Goal: Information Seeking & Learning: Learn about a topic

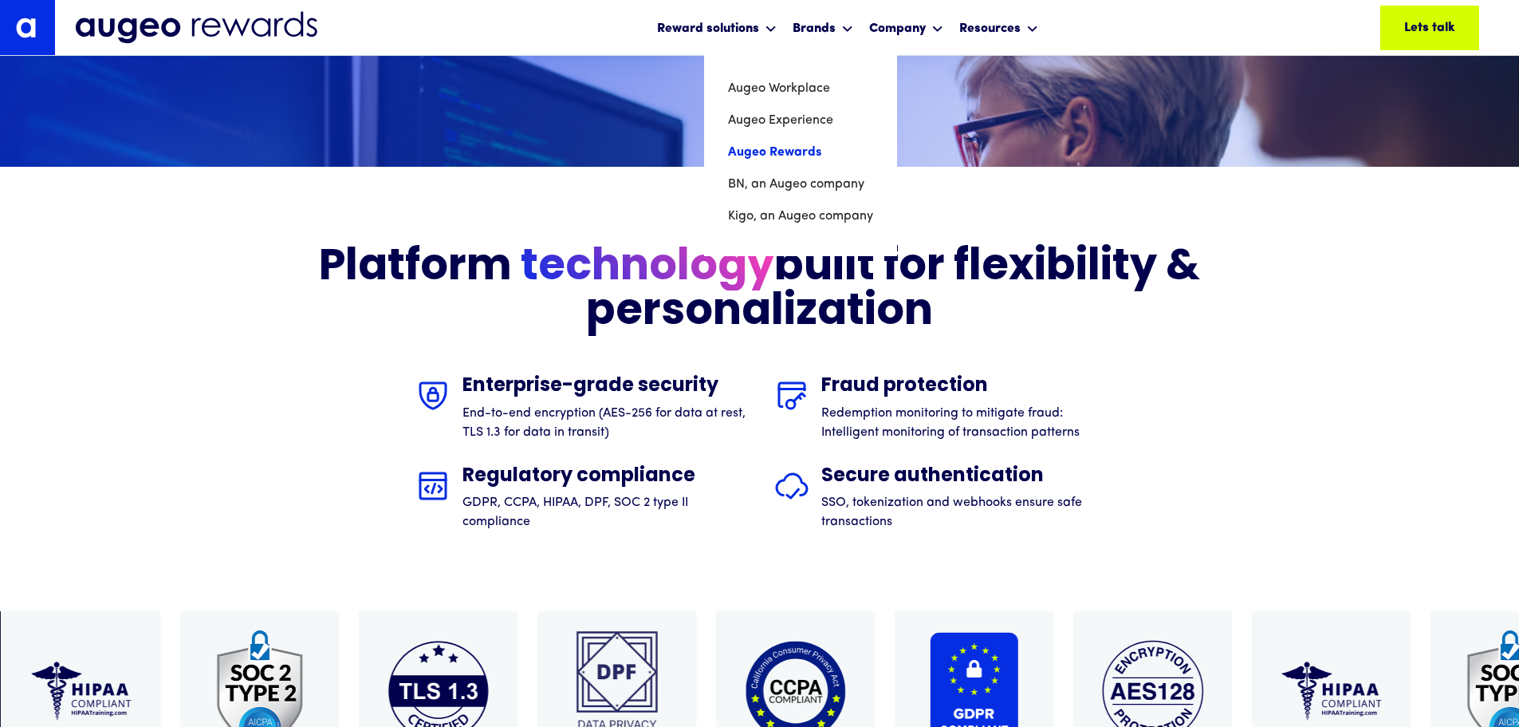
click at [819, 151] on link "Augeo Rewards" at bounding box center [800, 152] width 145 height 32
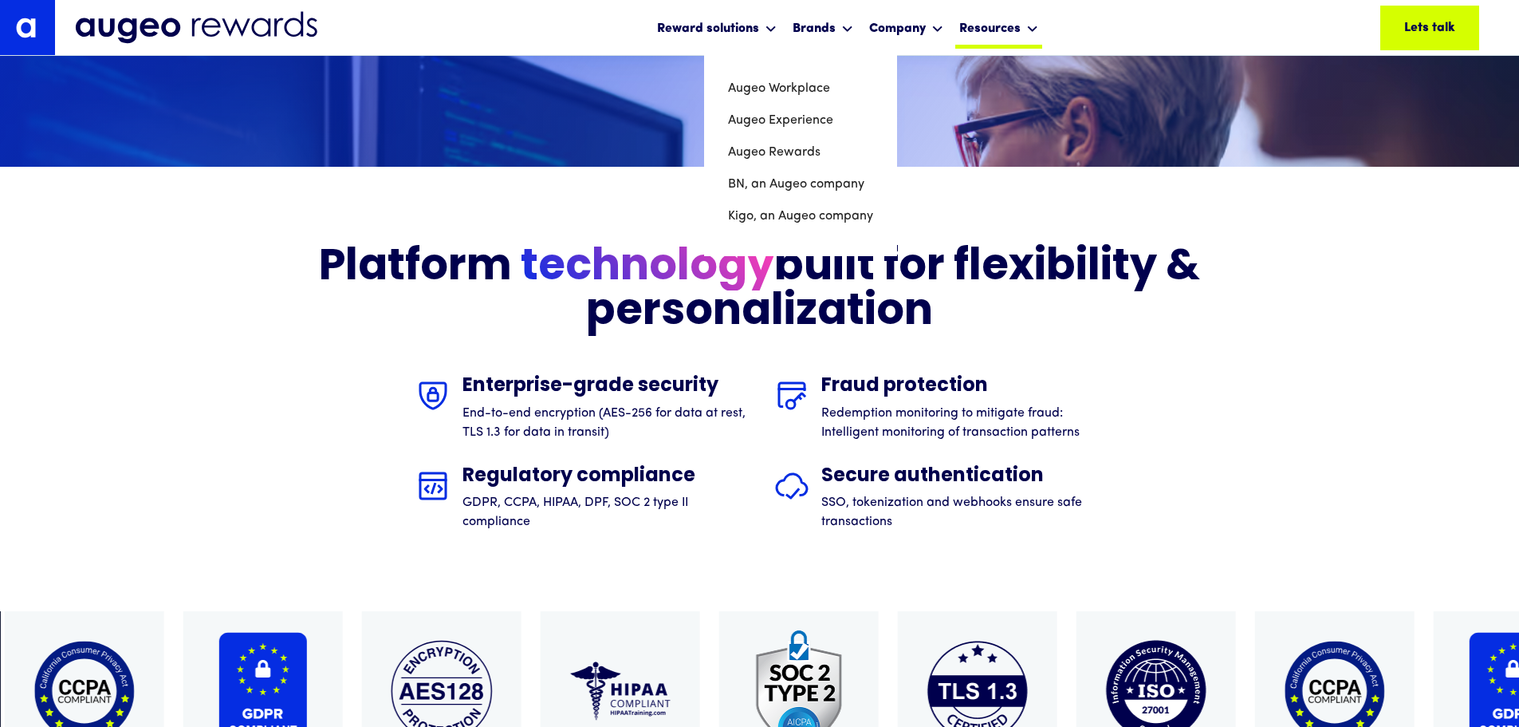
click at [1032, 39] on div "Resources" at bounding box center [998, 27] width 87 height 42
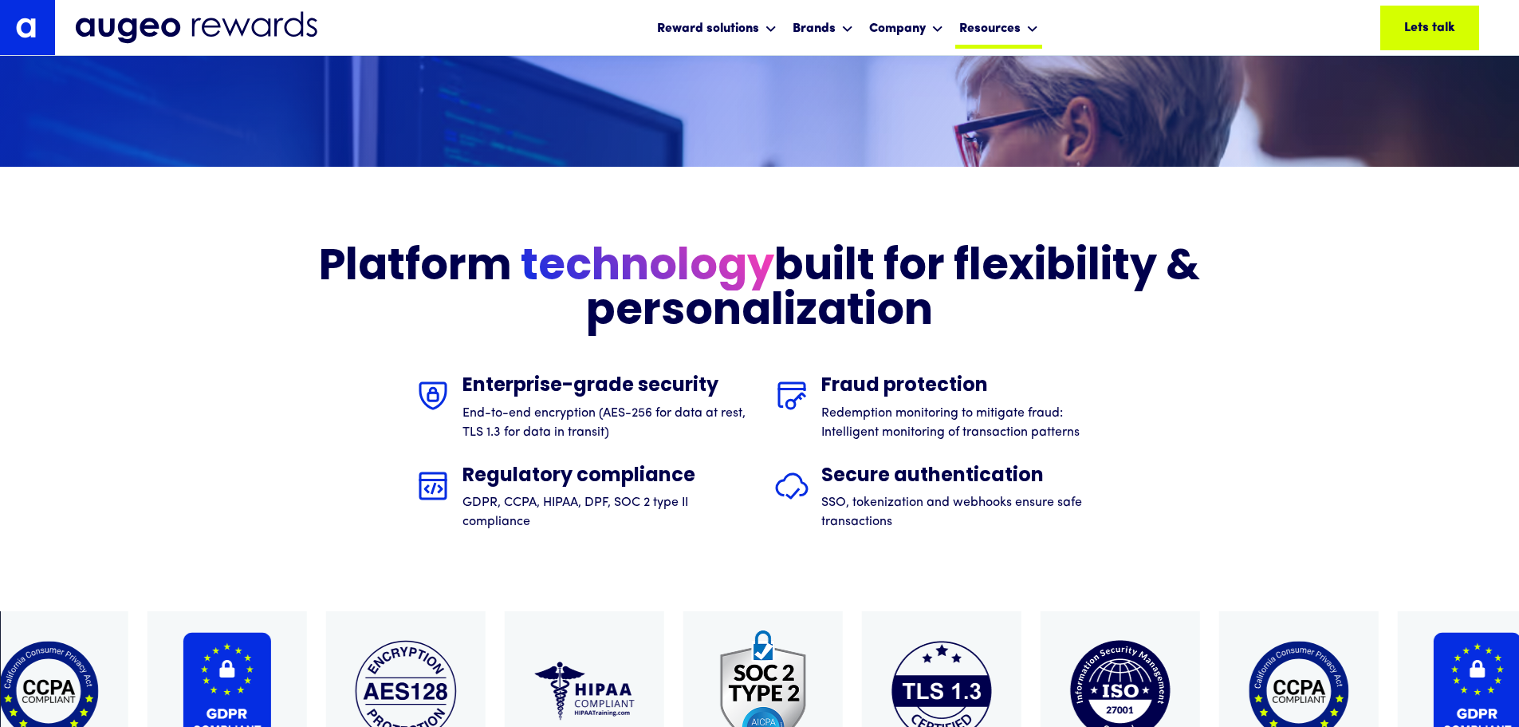
click at [1032, 39] on div "Resources" at bounding box center [998, 27] width 87 height 42
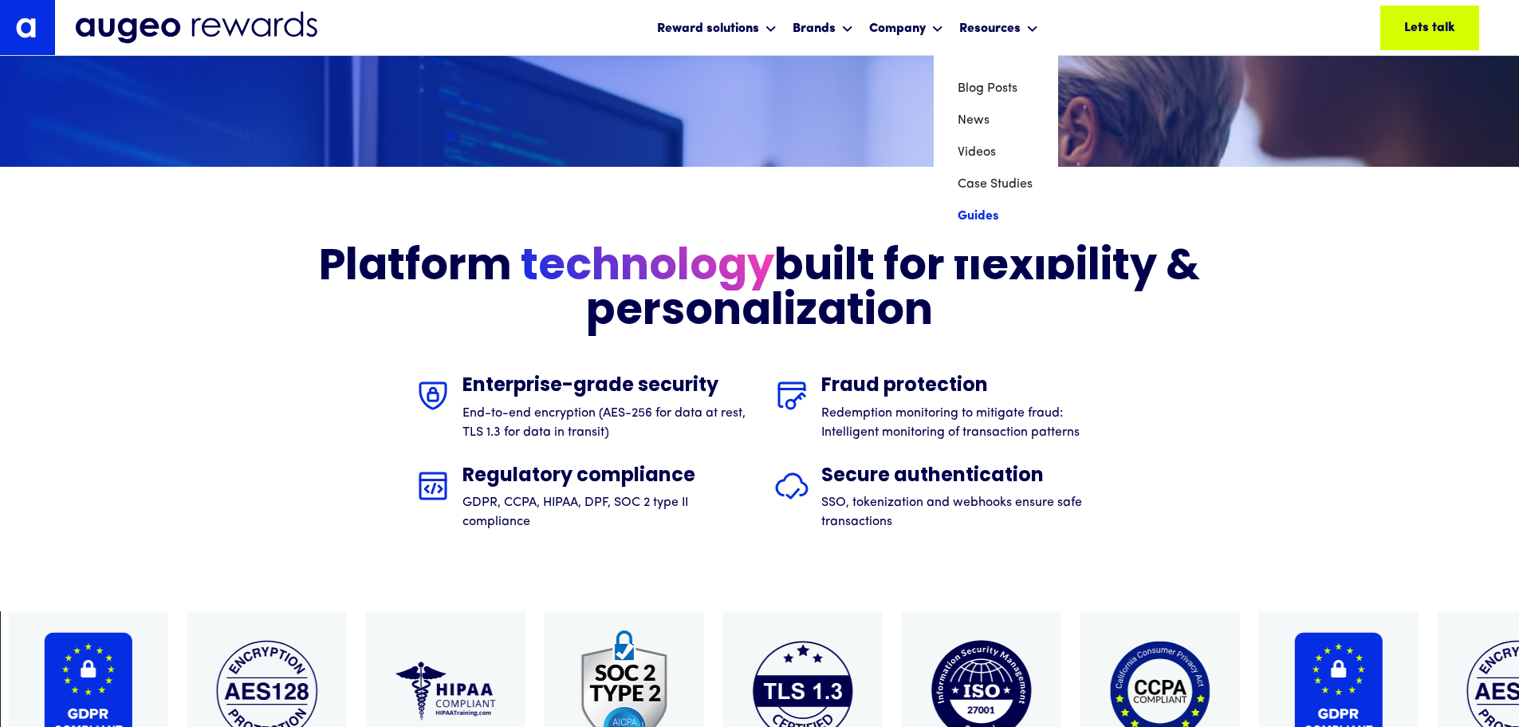
click at [969, 221] on link "Guides" at bounding box center [996, 216] width 77 height 32
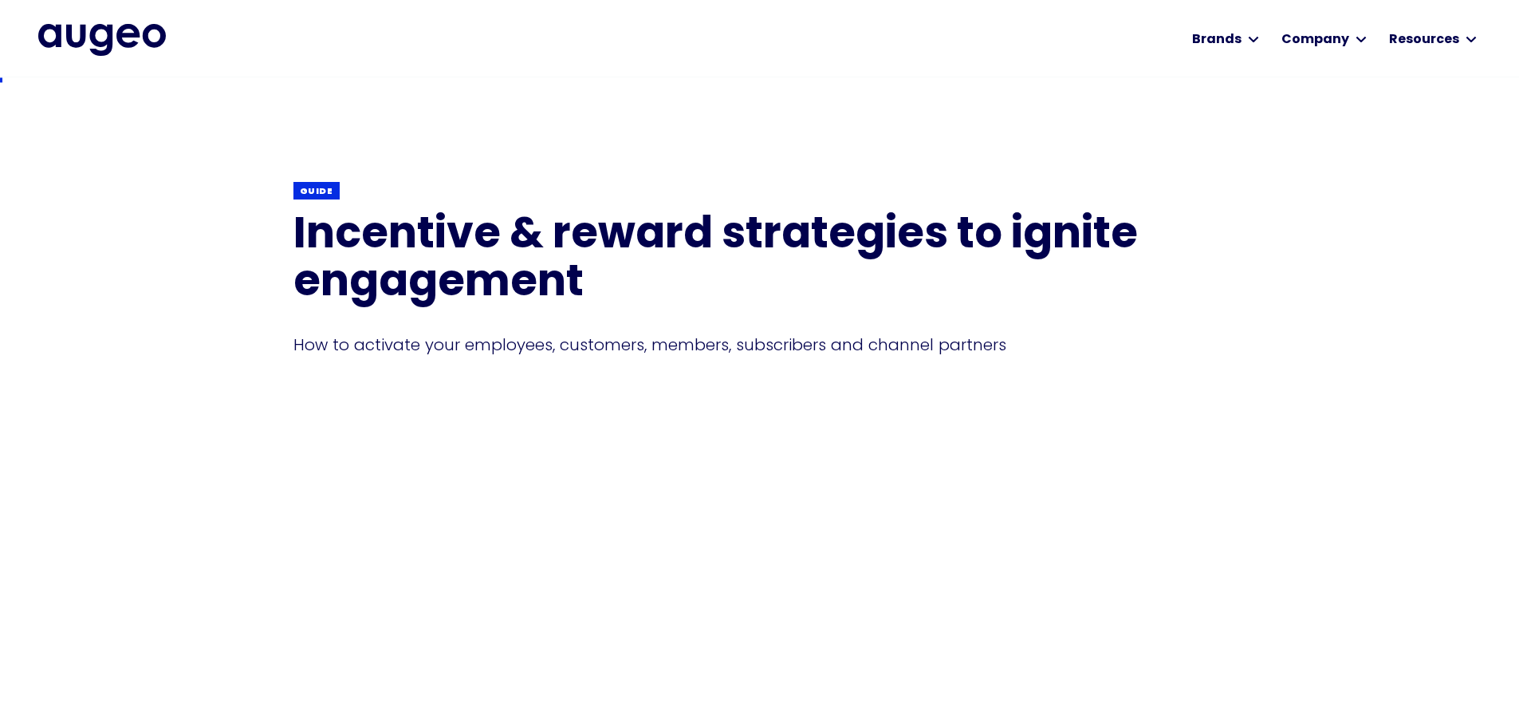
scroll to position [2, 0]
